Goal: Information Seeking & Learning: Learn about a topic

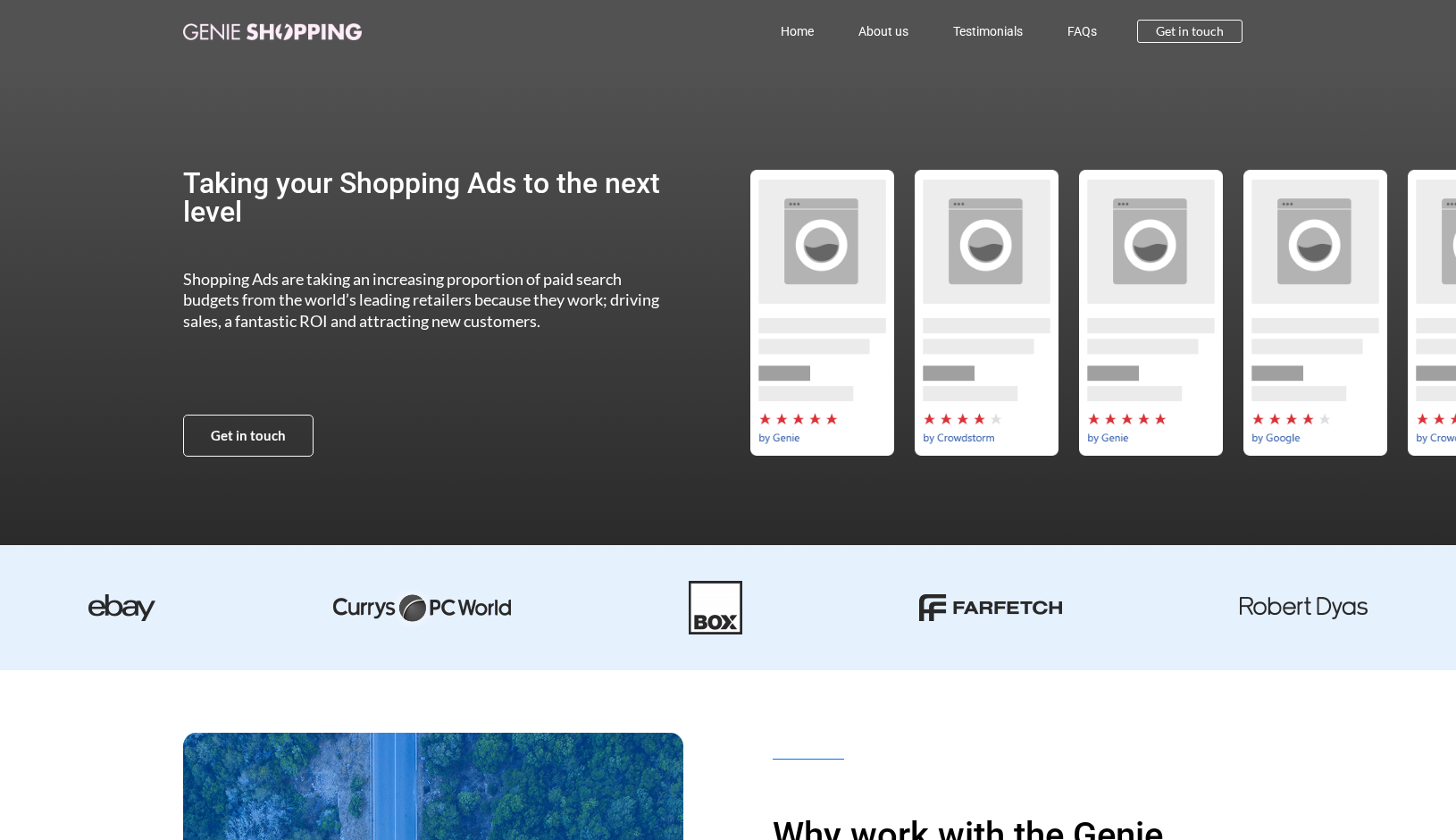
click at [788, 33] on link "Home" at bounding box center [797, 32] width 78 height 42
click at [909, 27] on link "About us" at bounding box center [883, 32] width 95 height 42
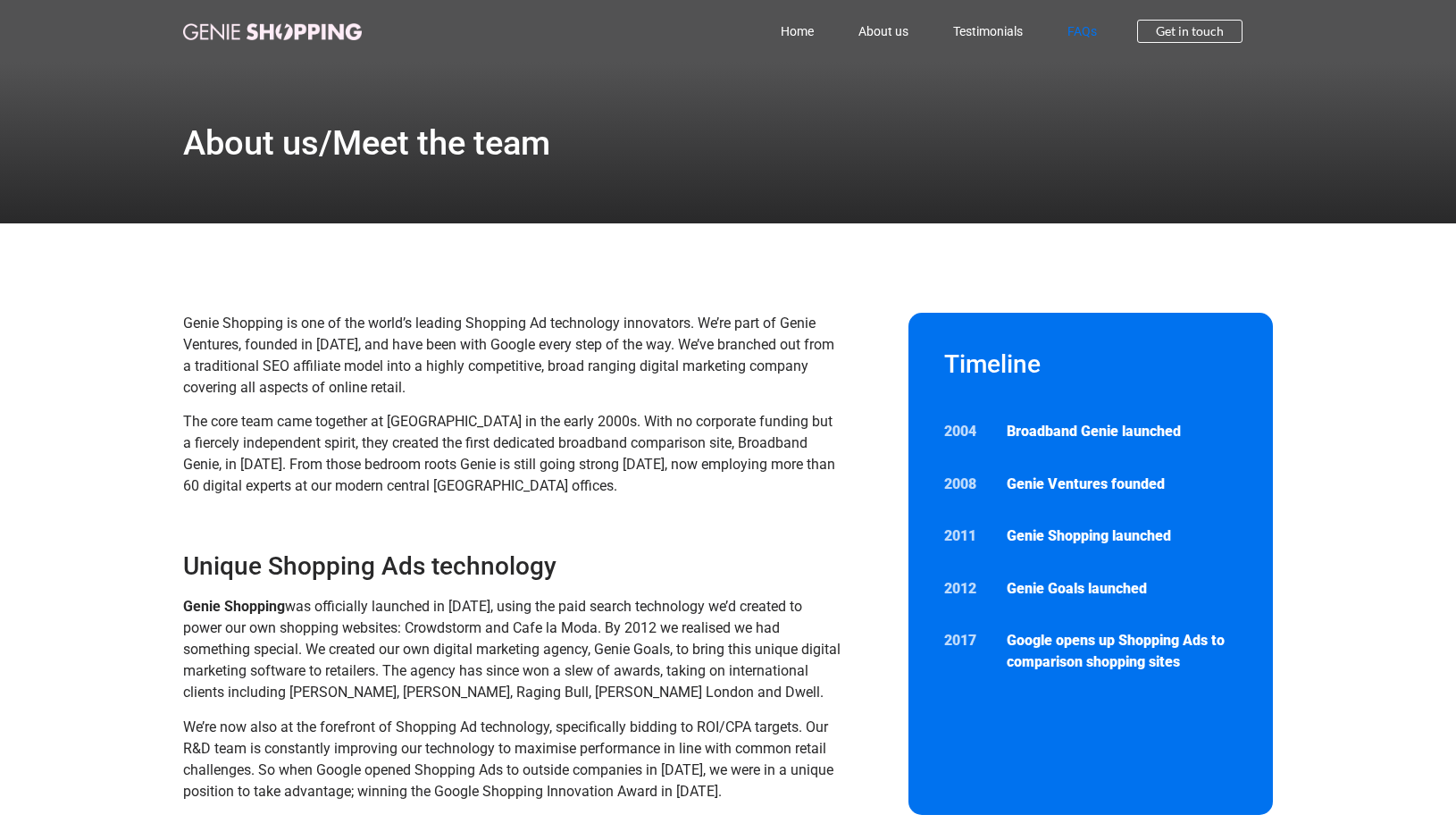
click at [1063, 31] on link "FAQs" at bounding box center [1082, 32] width 74 height 42
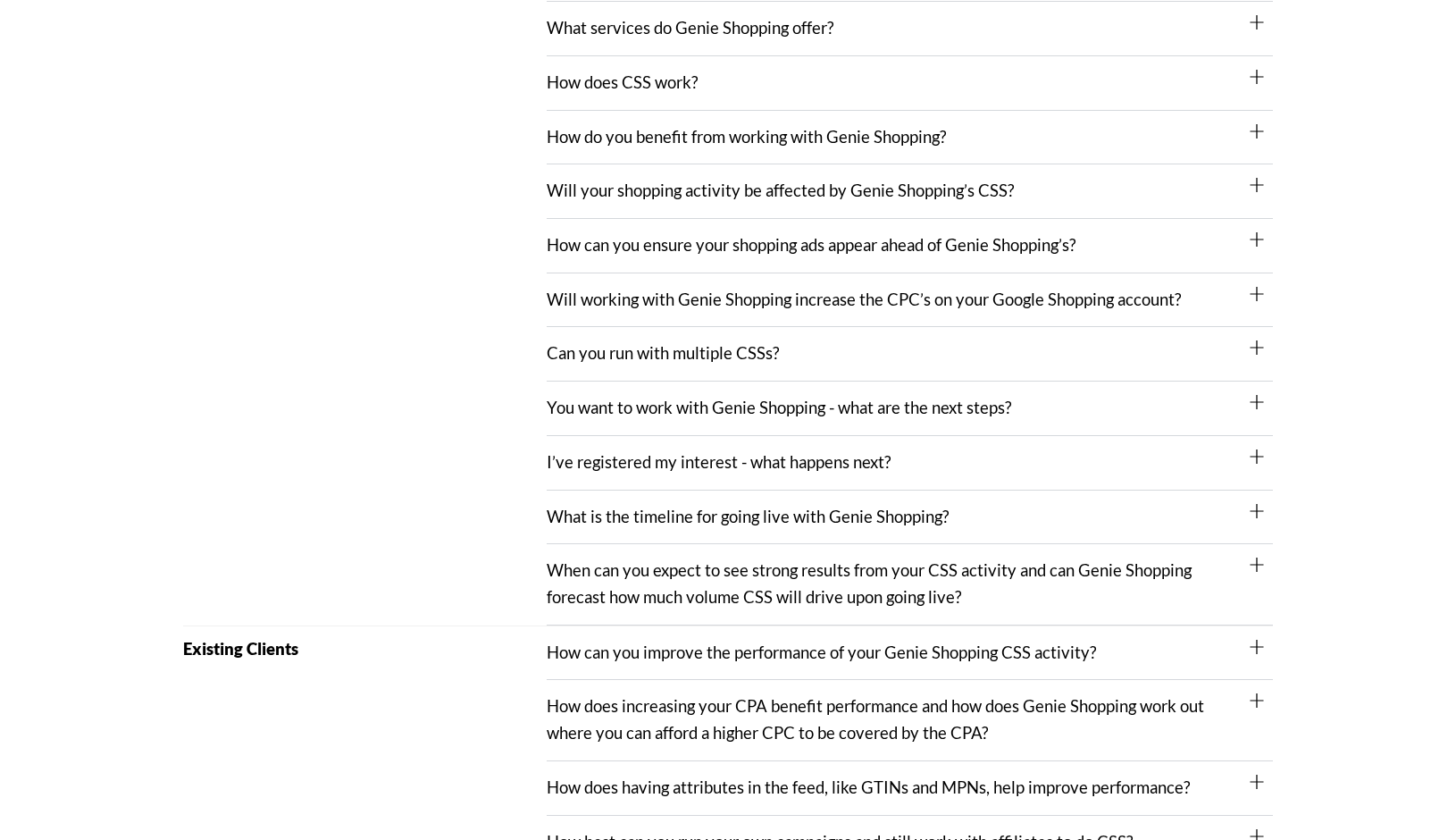
scroll to position [356, 0]
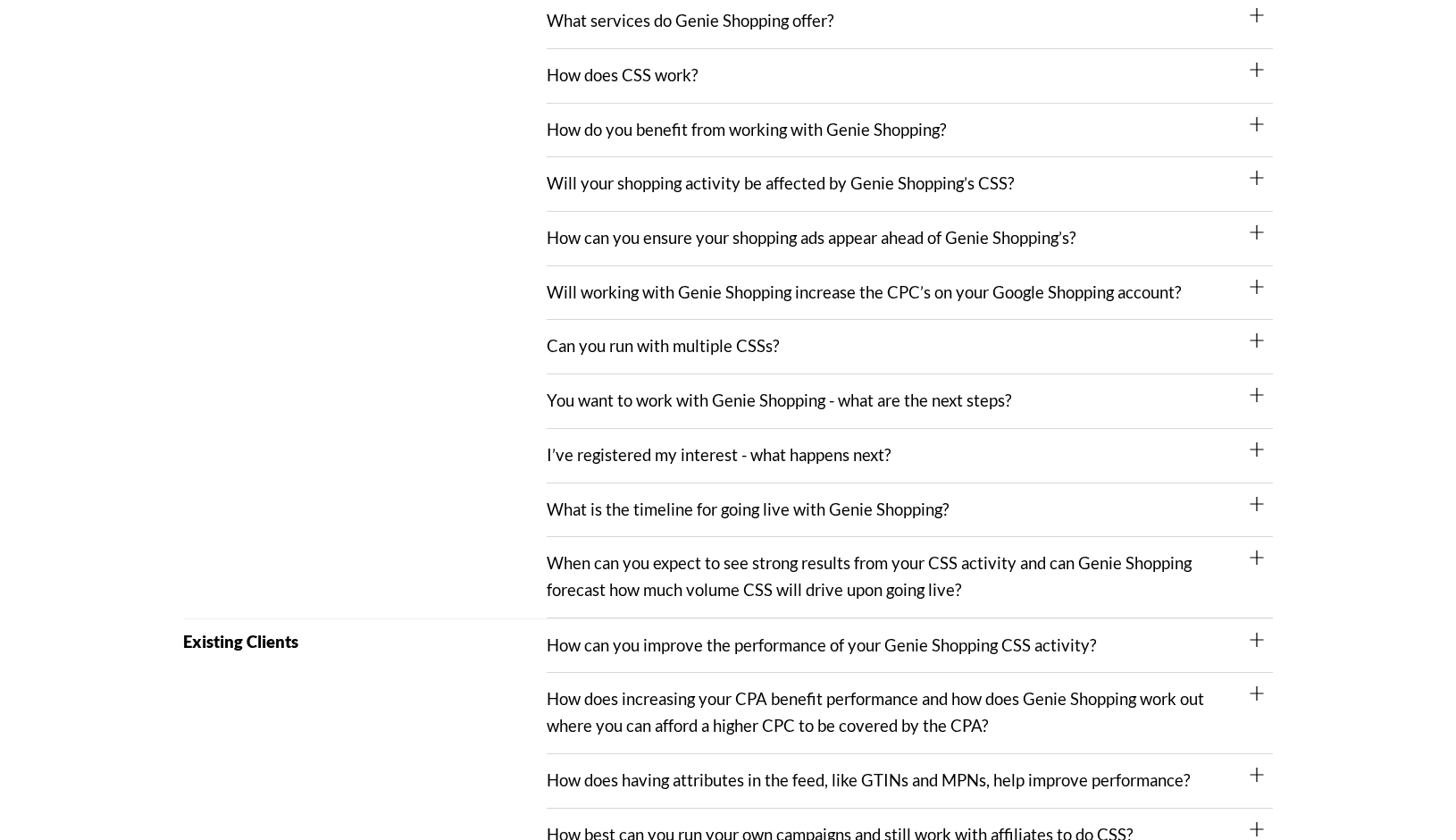
click at [934, 404] on link "You want to work with Genie Shopping - what are the next steps?" at bounding box center [779, 401] width 465 height 20
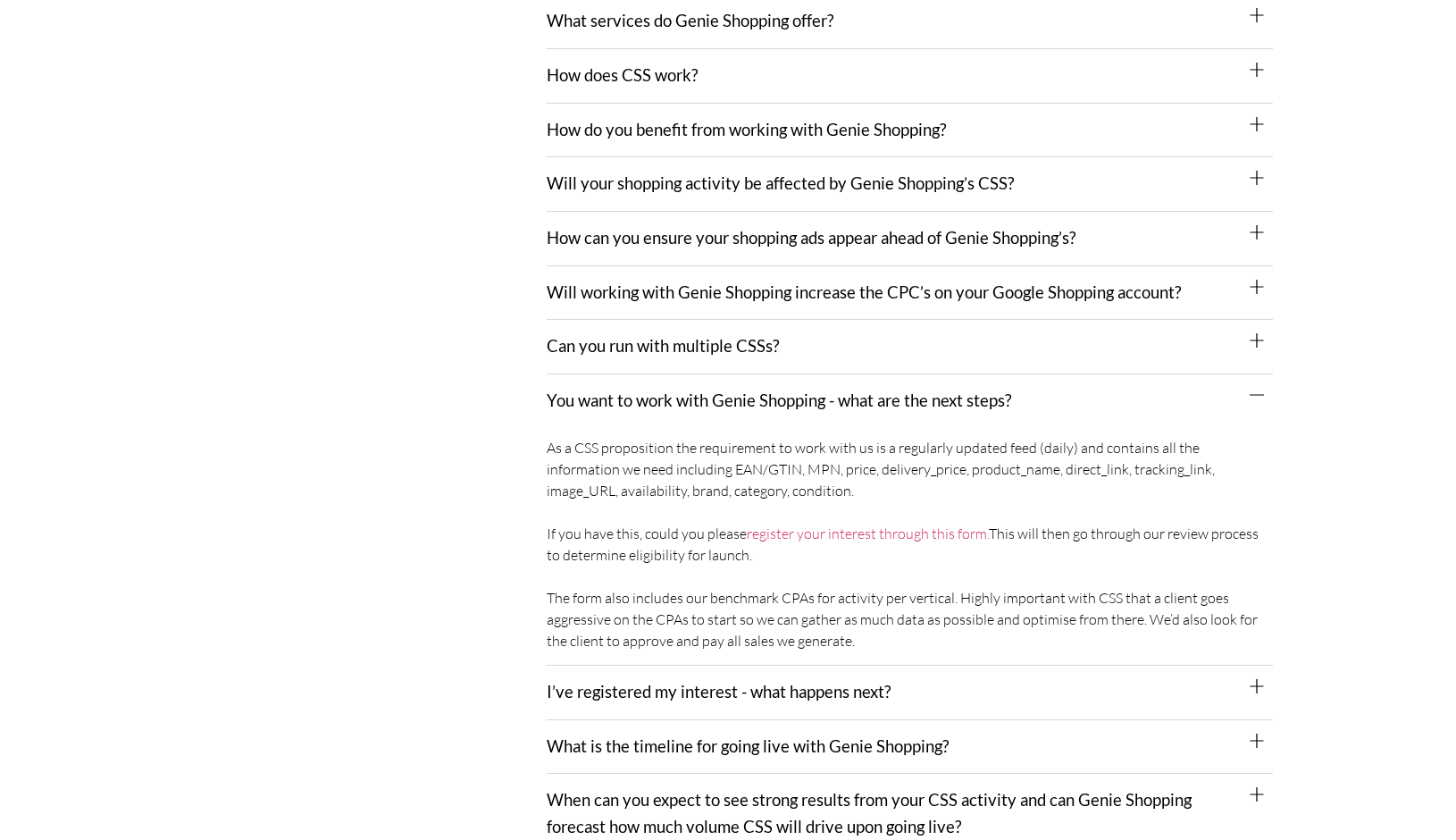
click at [934, 404] on link "You want to work with Genie Shopping - what are the next steps?" at bounding box center [779, 401] width 465 height 20
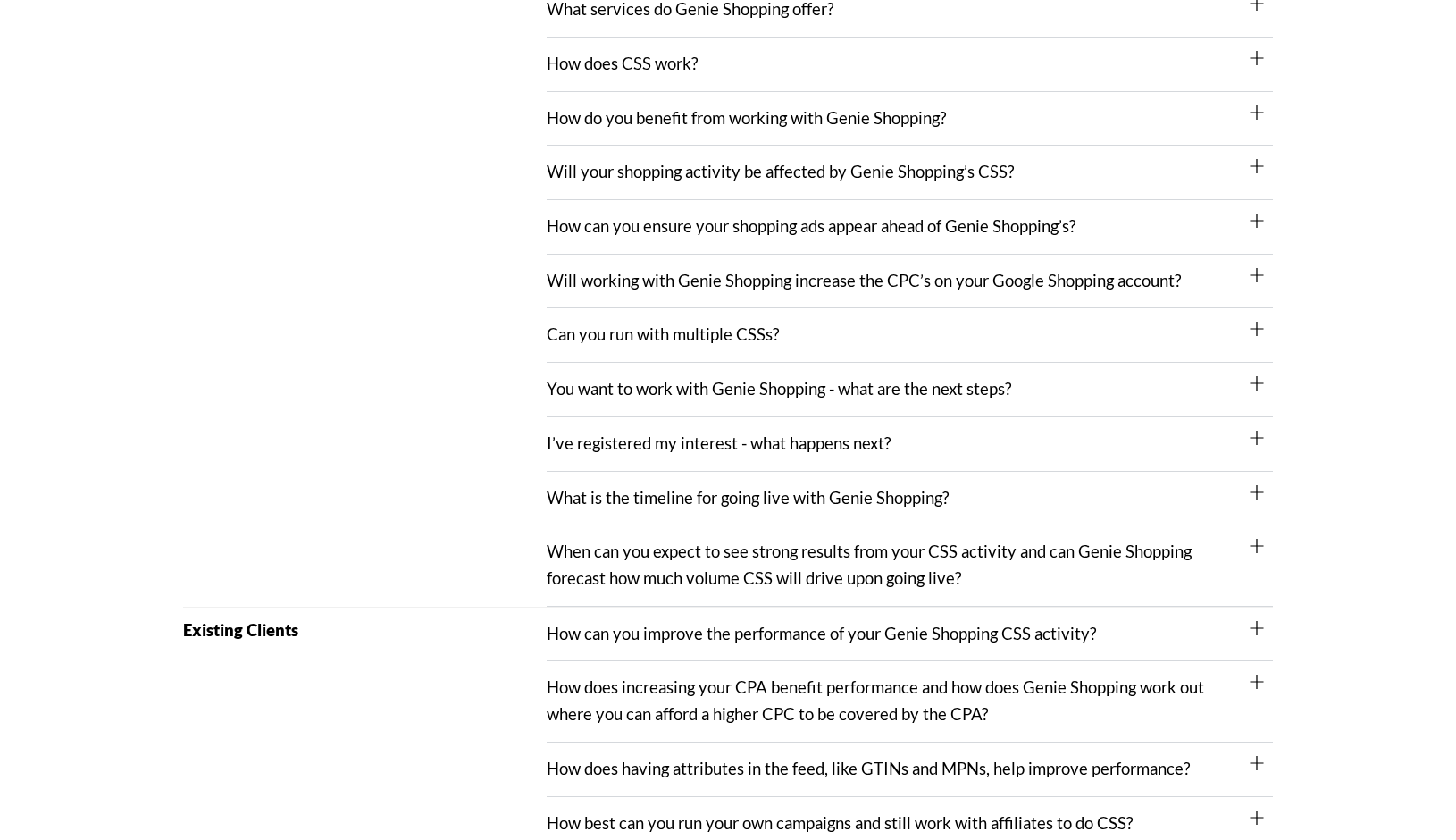
scroll to position [384, 0]
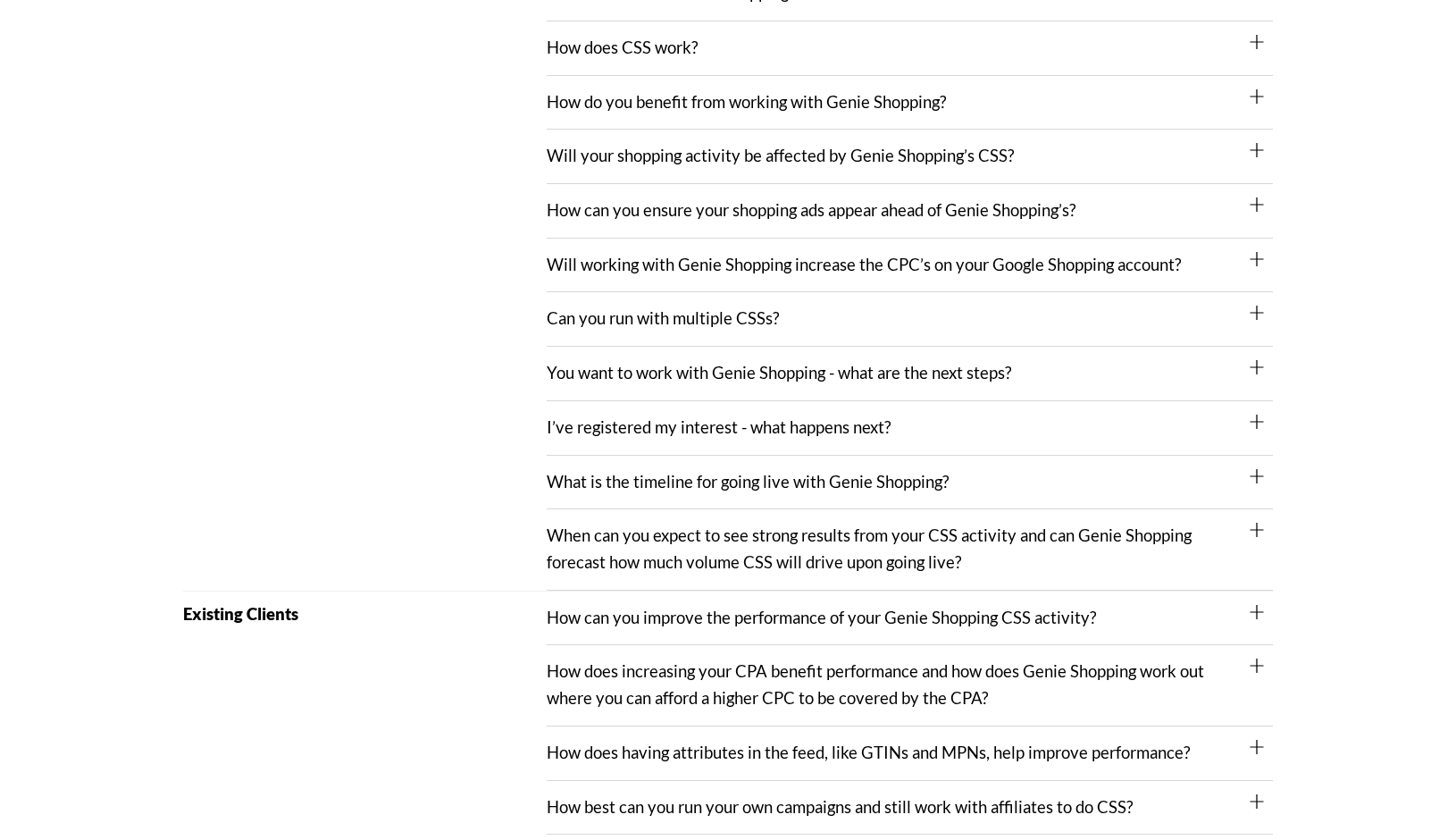
click at [929, 407] on div "I’ve registered my interest - what happens next?" at bounding box center [910, 428] width 726 height 54
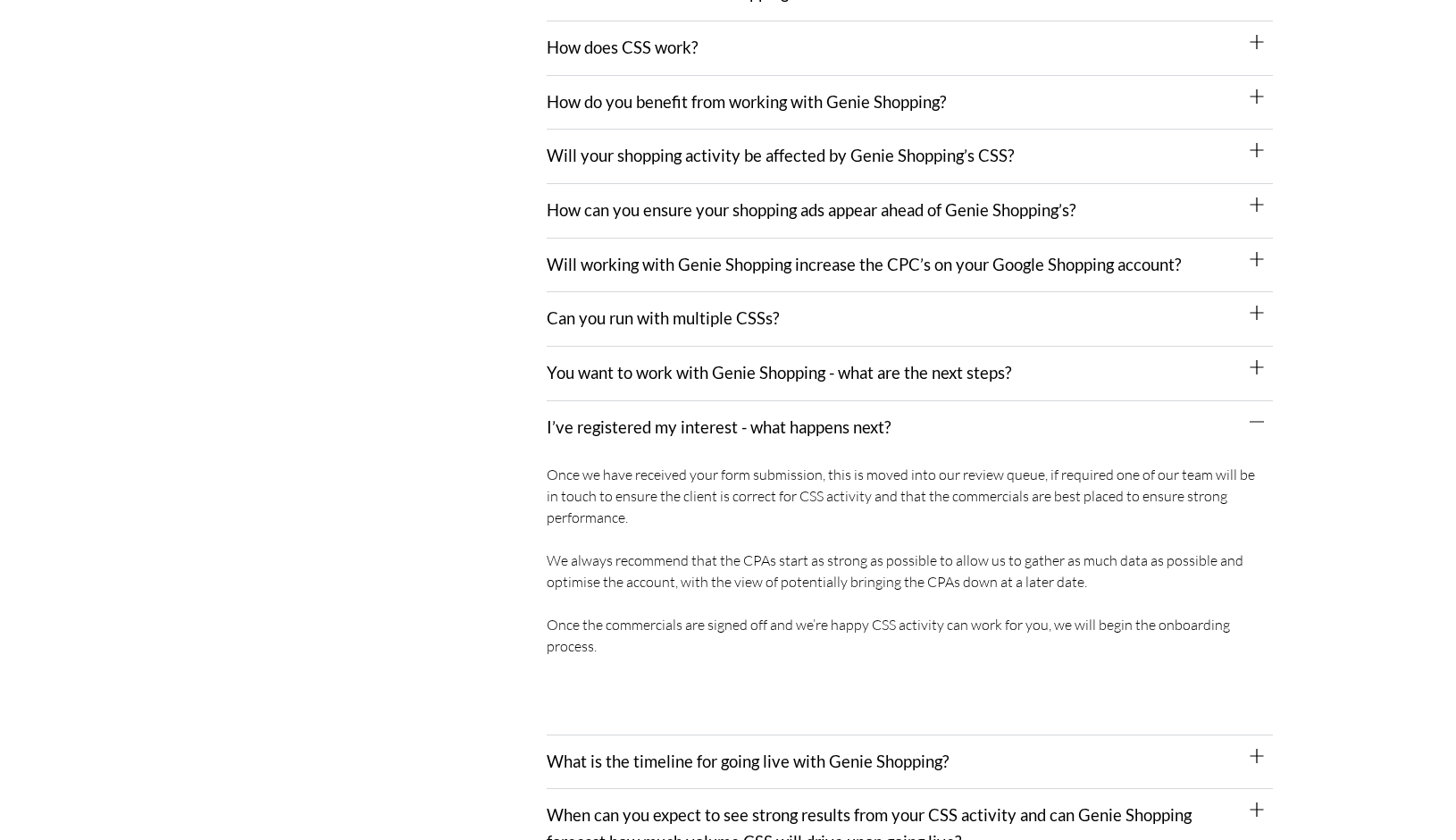
click at [929, 407] on div "I’ve registered my interest - what happens next?" at bounding box center [910, 428] width 726 height 53
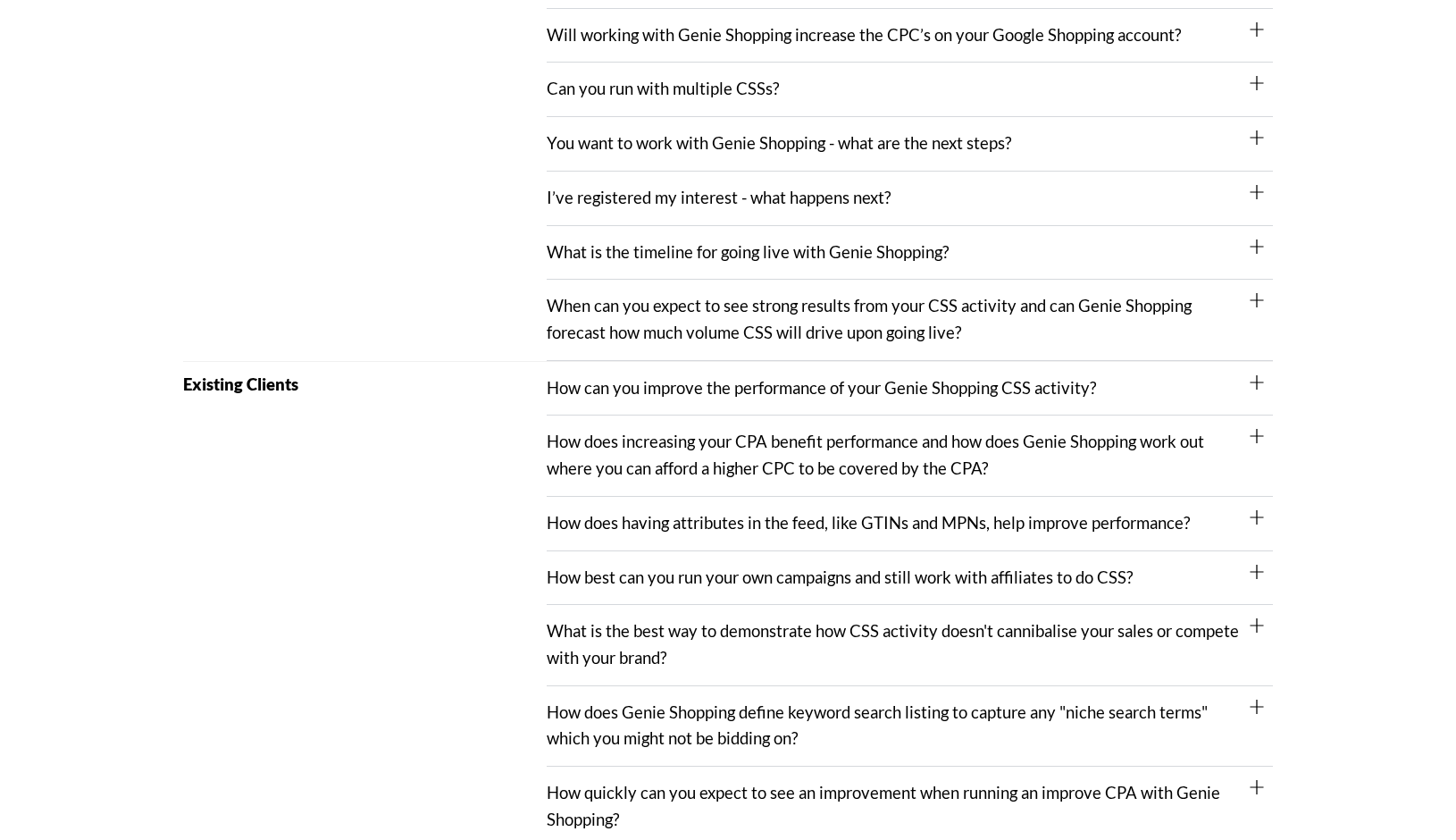
scroll to position [671, 0]
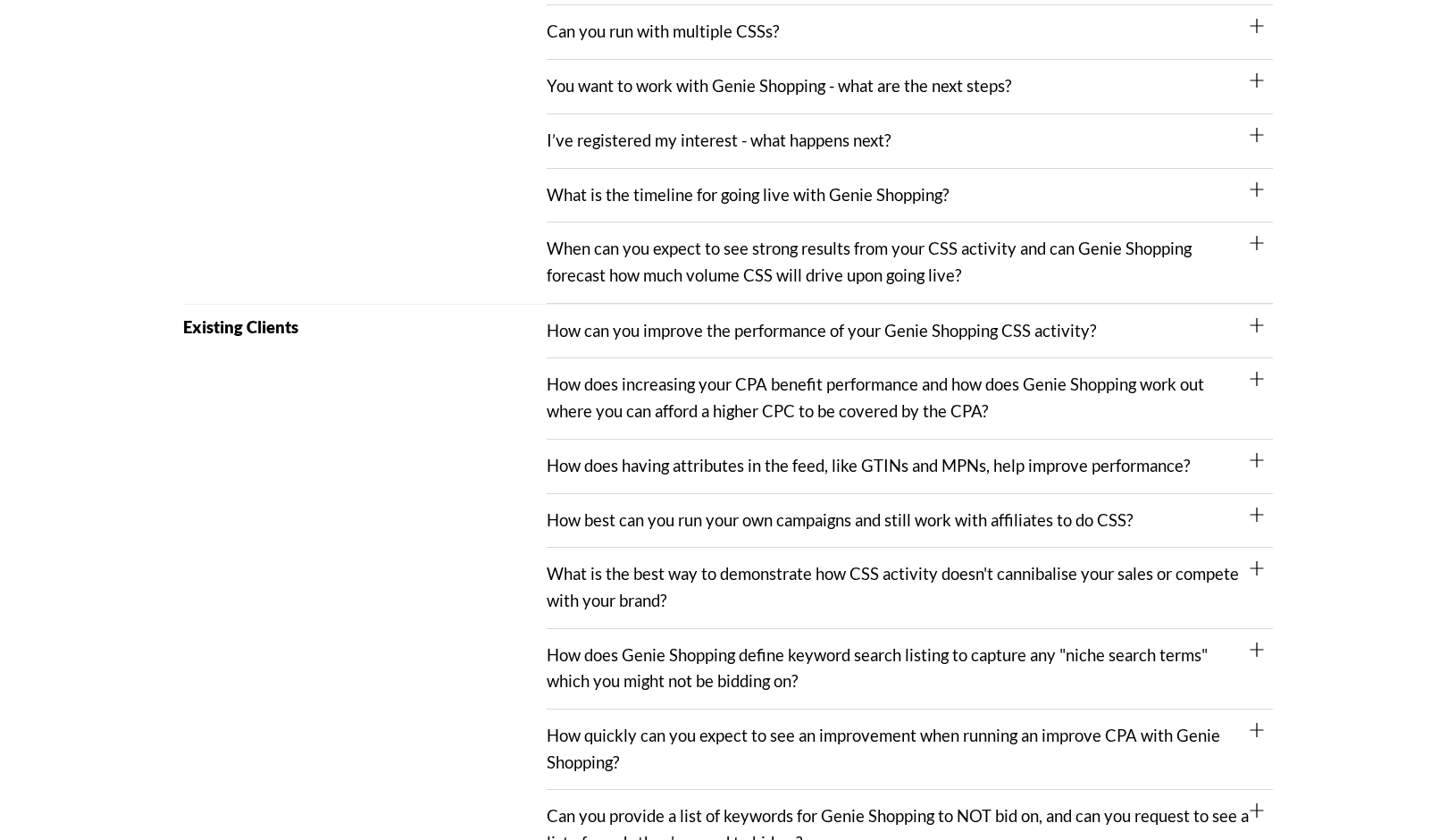
click at [939, 212] on div "What is the timeline for going live with Genie Shopping?" at bounding box center [910, 196] width 726 height 54
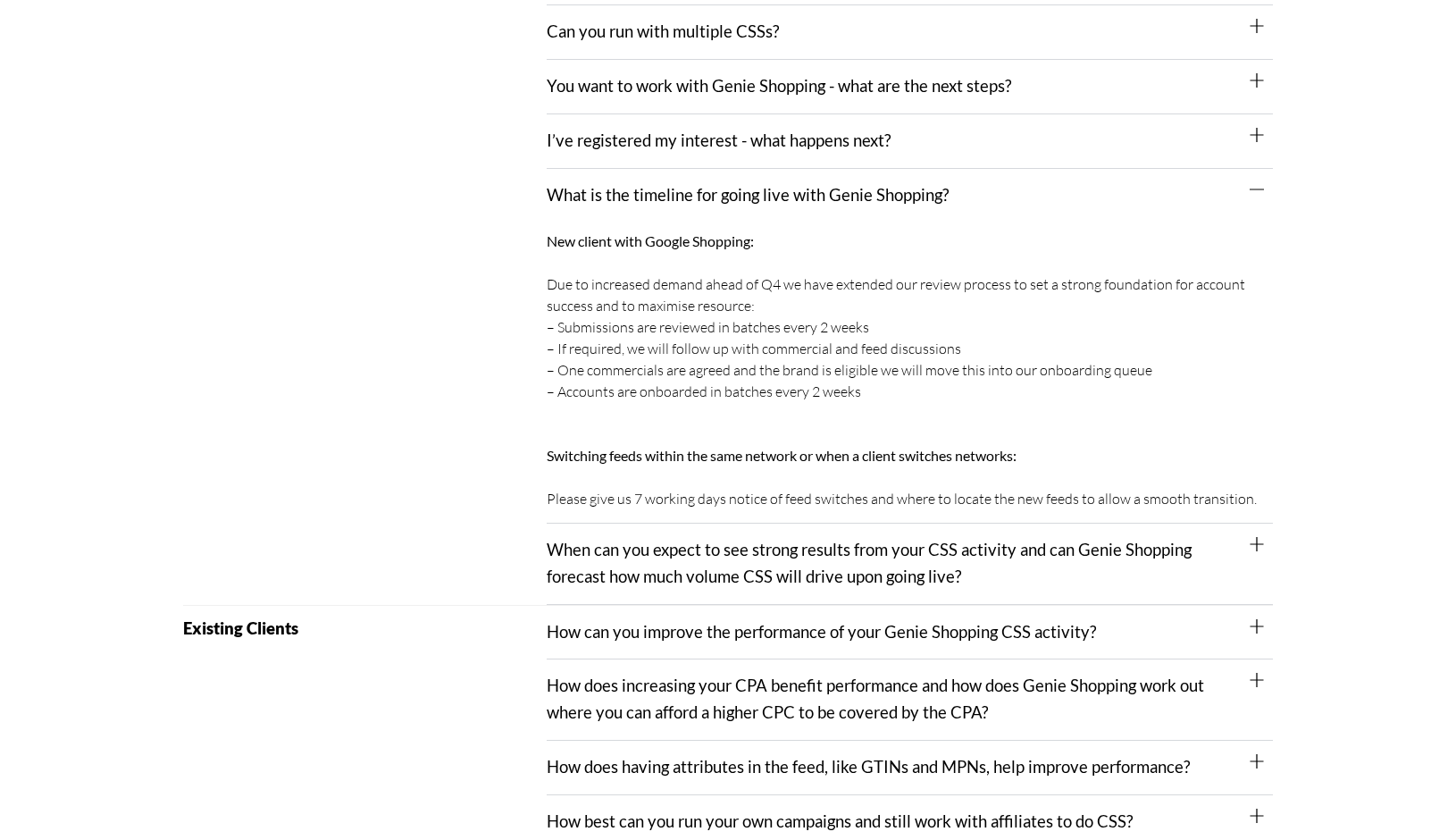
click at [939, 212] on div "What is the timeline for going live with Genie Shopping?" at bounding box center [910, 196] width 726 height 53
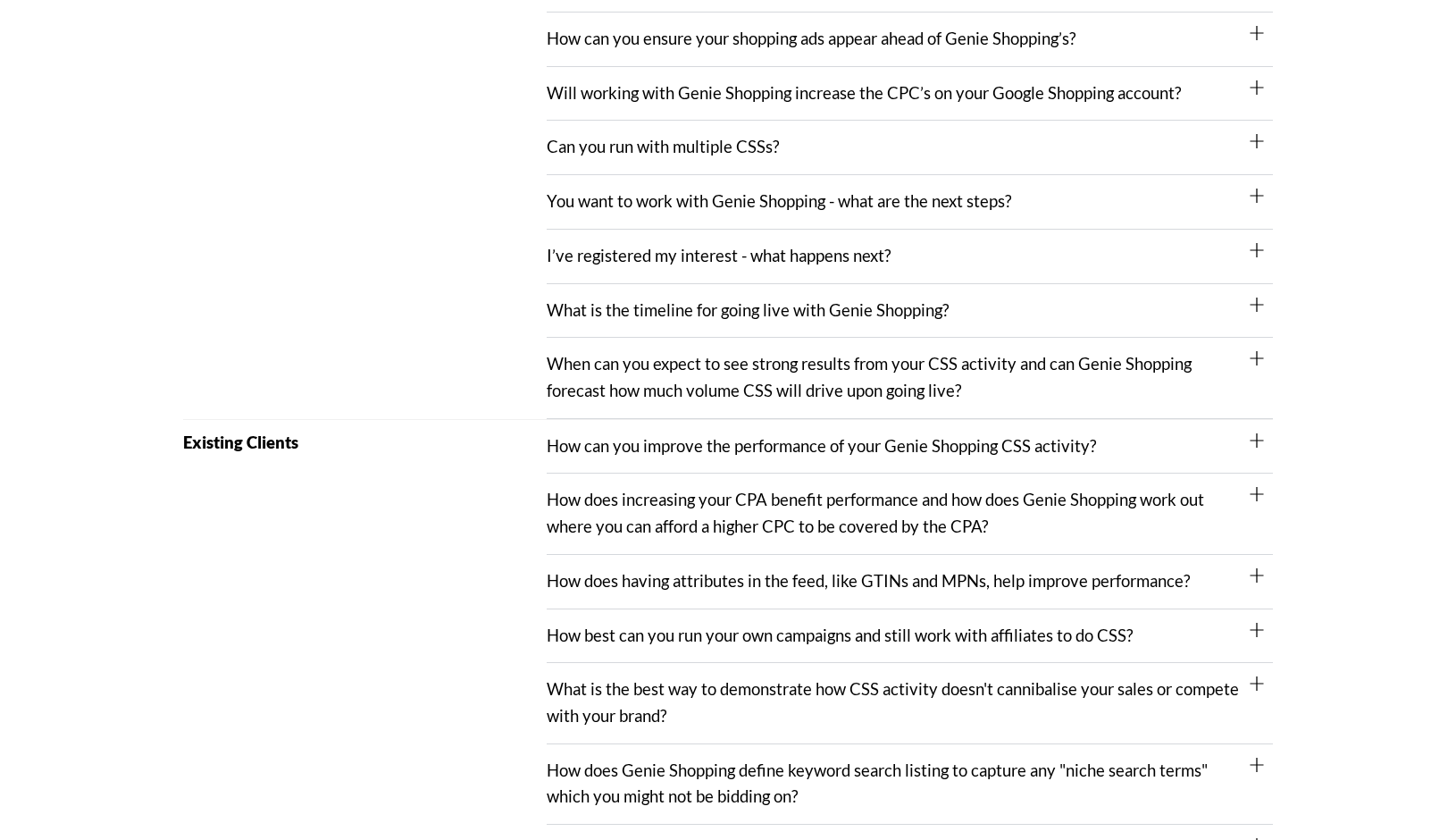
scroll to position [0, 0]
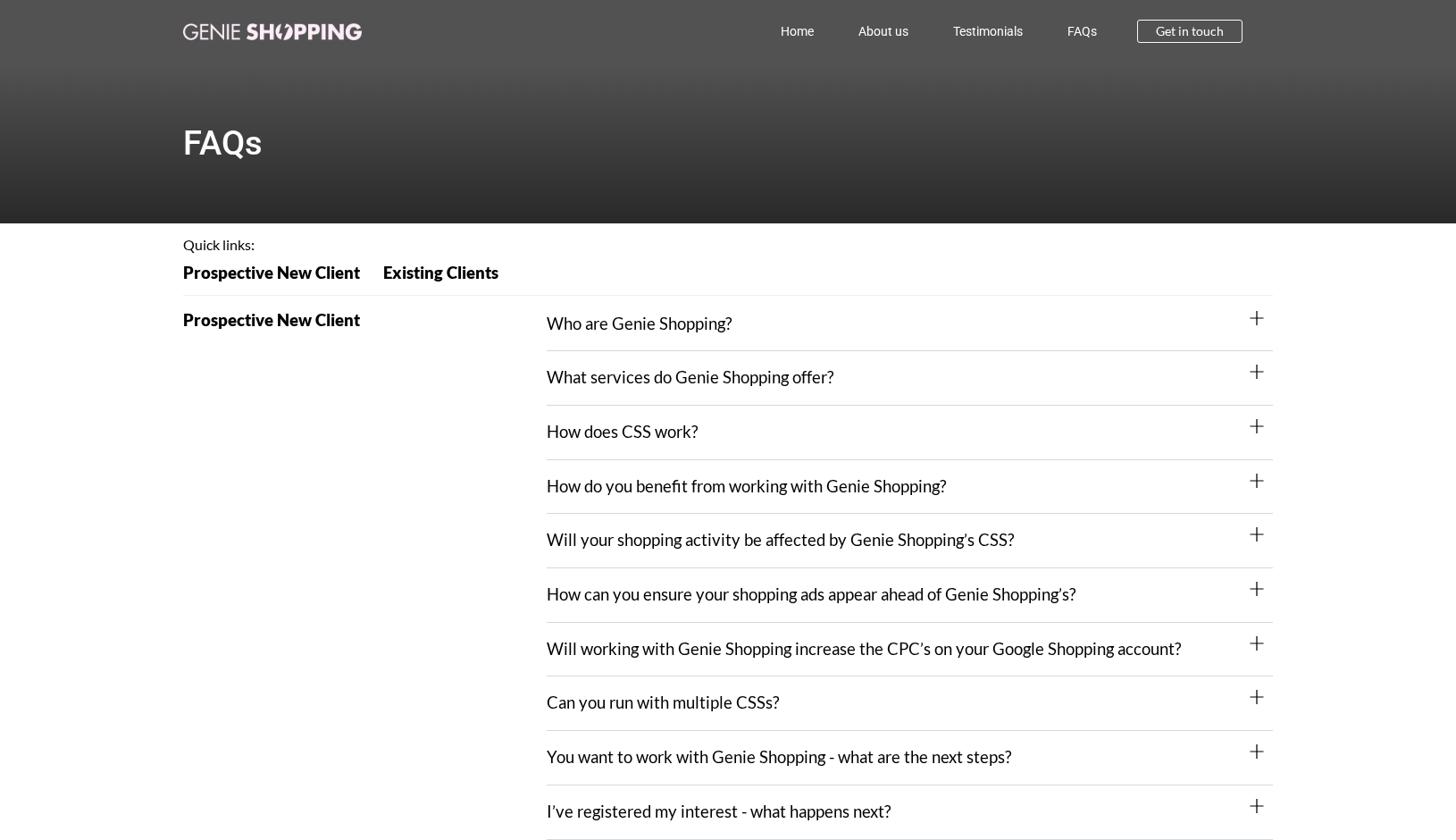
click at [1064, 36] on link "FAQs" at bounding box center [1082, 32] width 74 height 42
